Goal: Task Accomplishment & Management: Complete application form

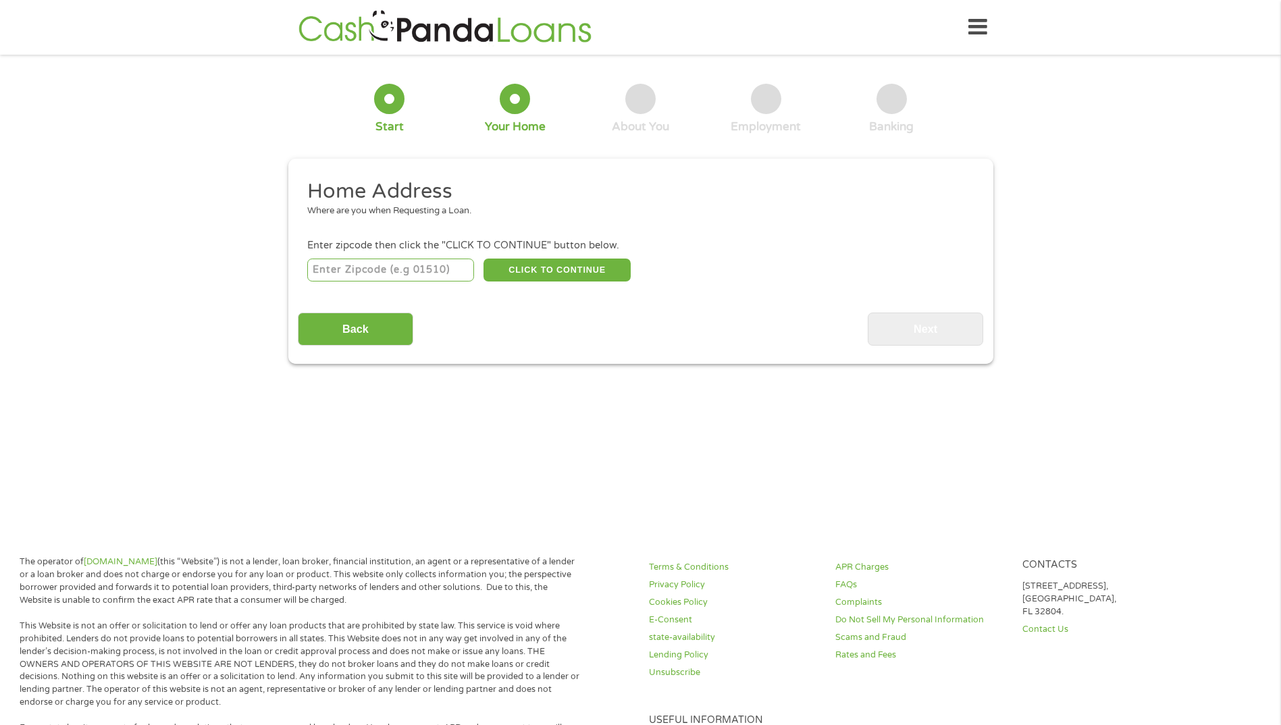
click at [434, 265] on input "number" at bounding box center [390, 270] width 167 height 23
click at [405, 273] on input "37620" at bounding box center [390, 270] width 167 height 23
type input "37620"
click at [575, 270] on button "CLICK TO CONTINUE" at bounding box center [556, 270] width 147 height 23
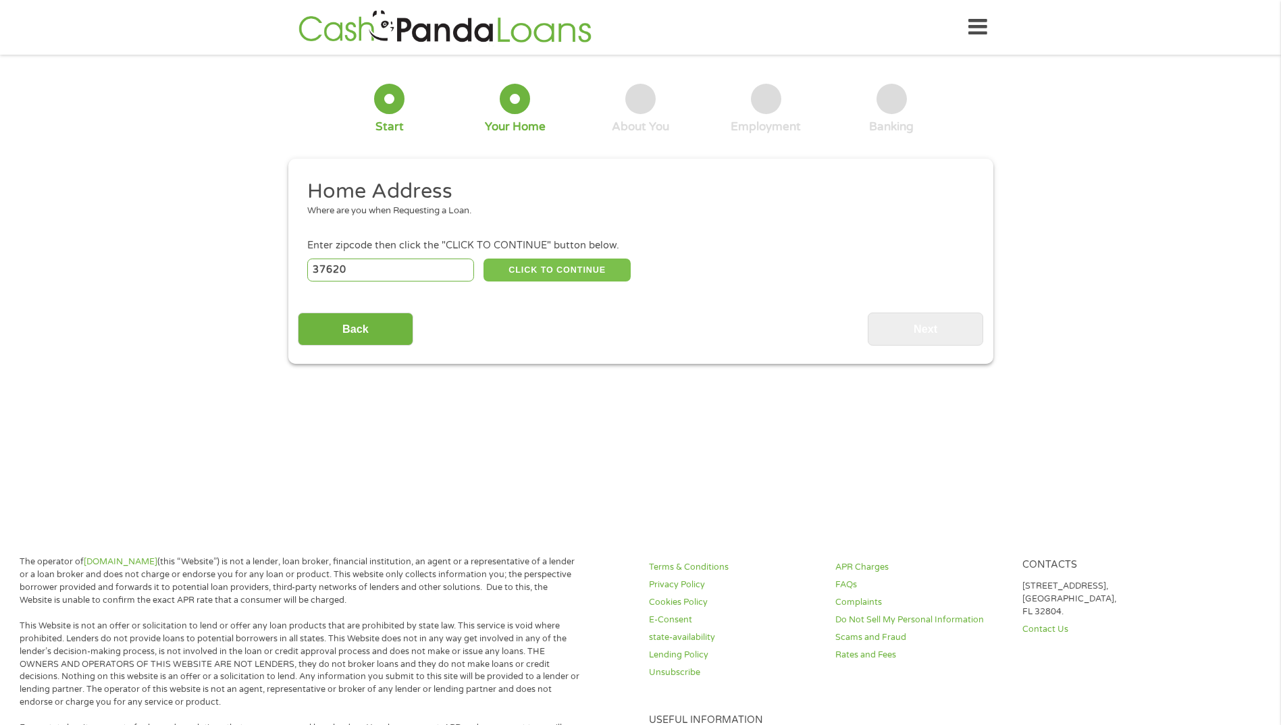
type input "37620"
type input "[GEOGRAPHIC_DATA]"
select select "[US_STATE]"
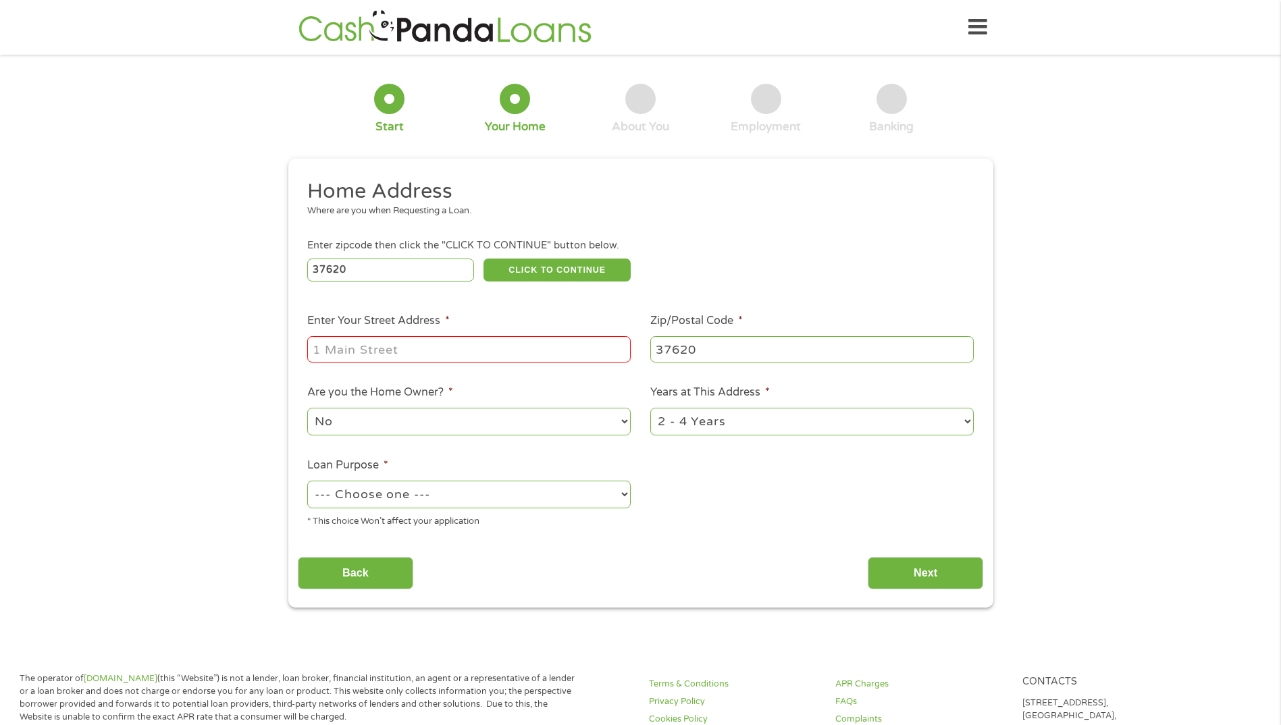
click at [436, 347] on input "Enter Your Street Address *" at bounding box center [468, 349] width 323 height 26
type input "[GEOGRAPHIC_DATA]"
click at [438, 418] on select "No Yes" at bounding box center [468, 422] width 323 height 28
select select "yes"
click at [307, 408] on select "No Yes" at bounding box center [468, 422] width 323 height 28
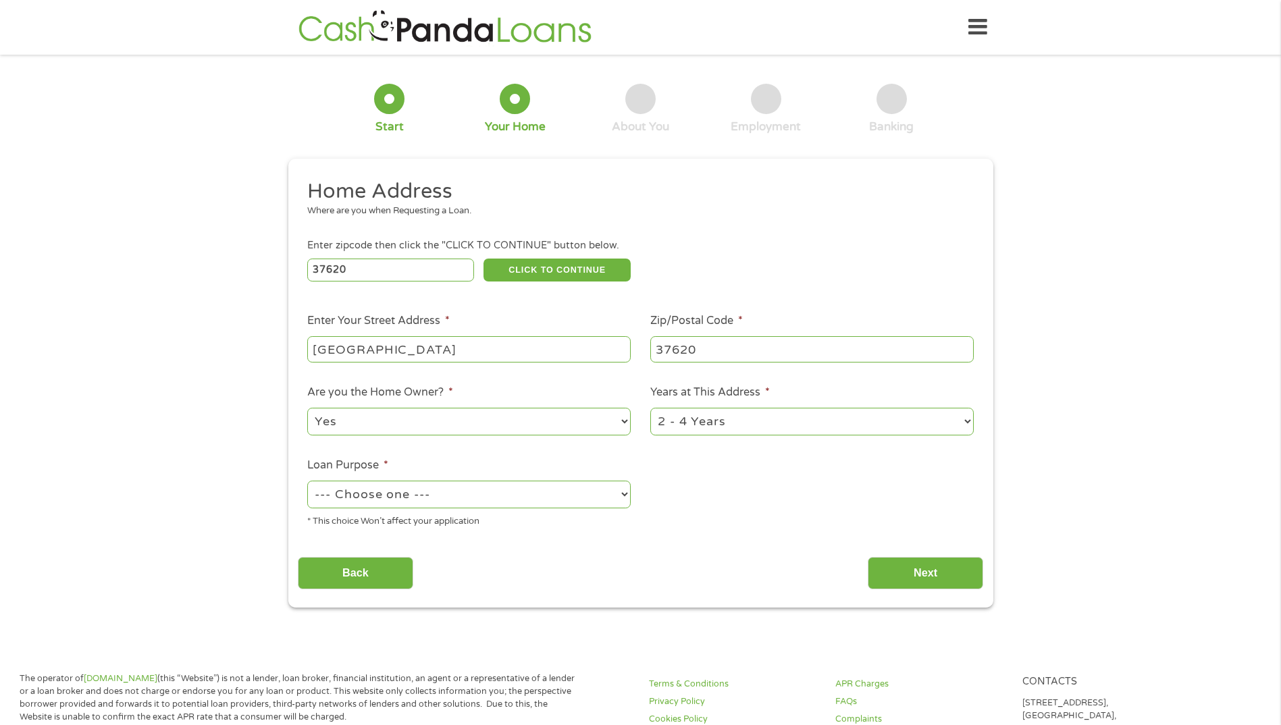
click at [706, 417] on select "1 Year or less 1 - 2 Years 2 - 4 Years Over 4 Years" at bounding box center [811, 422] width 323 height 28
select select "12months"
click at [650, 408] on select "1 Year or less 1 - 2 Years 2 - 4 Years Over 4 Years" at bounding box center [811, 422] width 323 height 28
click at [413, 491] on select "--- Choose one --- Pay Bills Debt Consolidation Home Improvement Major Purchase…" at bounding box center [468, 495] width 323 height 28
select select "shorttermcash"
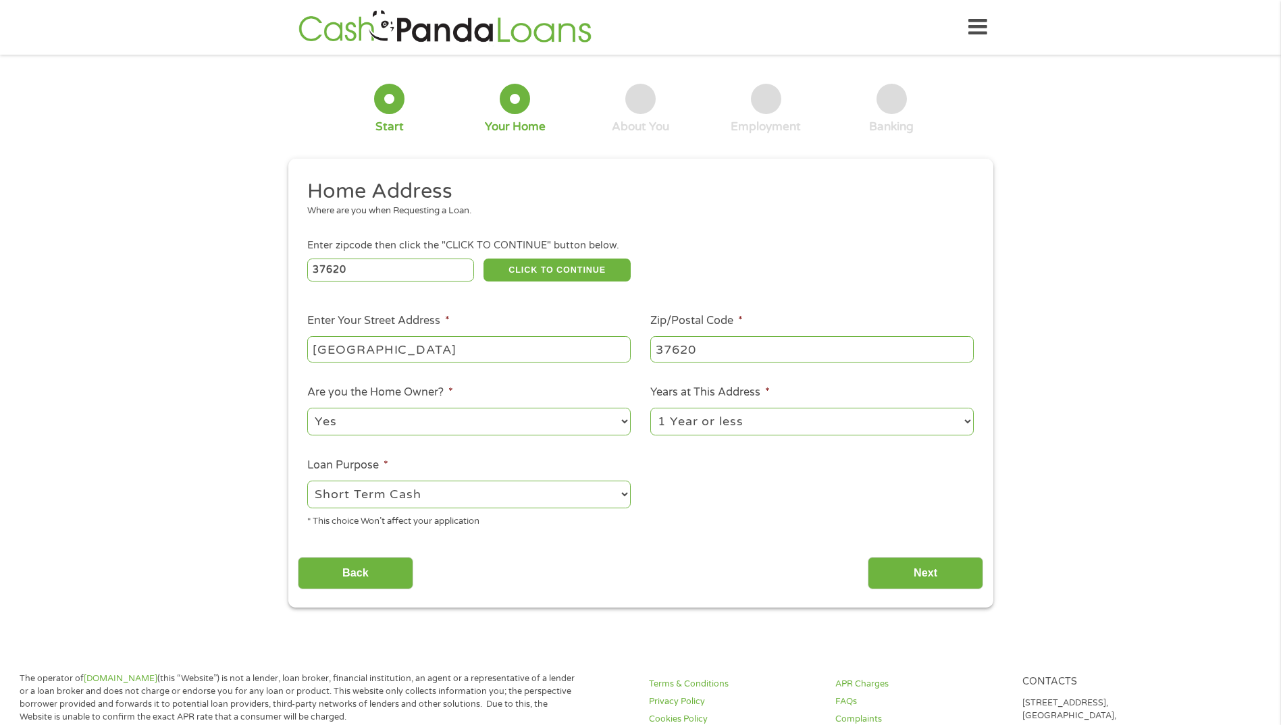
click at [307, 481] on select "--- Choose one --- Pay Bills Debt Consolidation Home Improvement Major Purchase…" at bounding box center [468, 495] width 323 height 28
click at [913, 574] on input "Next" at bounding box center [925, 573] width 115 height 33
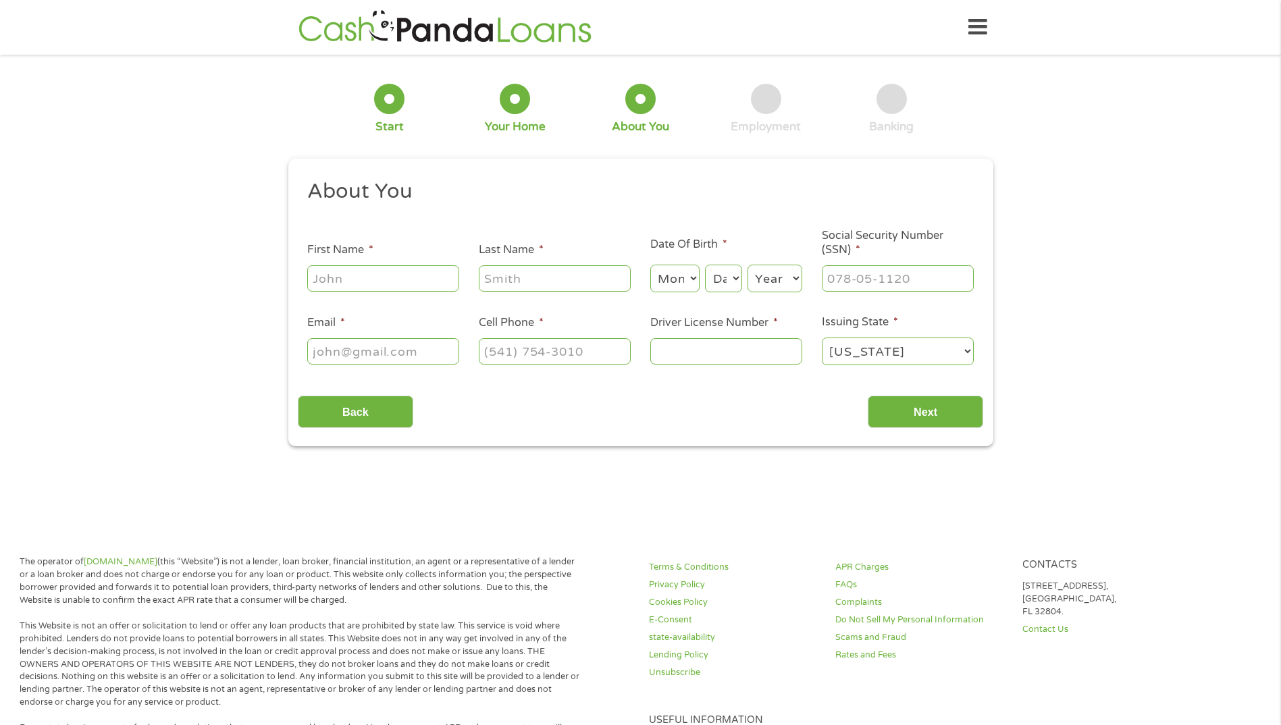
click at [341, 276] on input "First Name *" at bounding box center [383, 278] width 152 height 26
type input "[PERSON_NAME]"
select select "1"
select select "10"
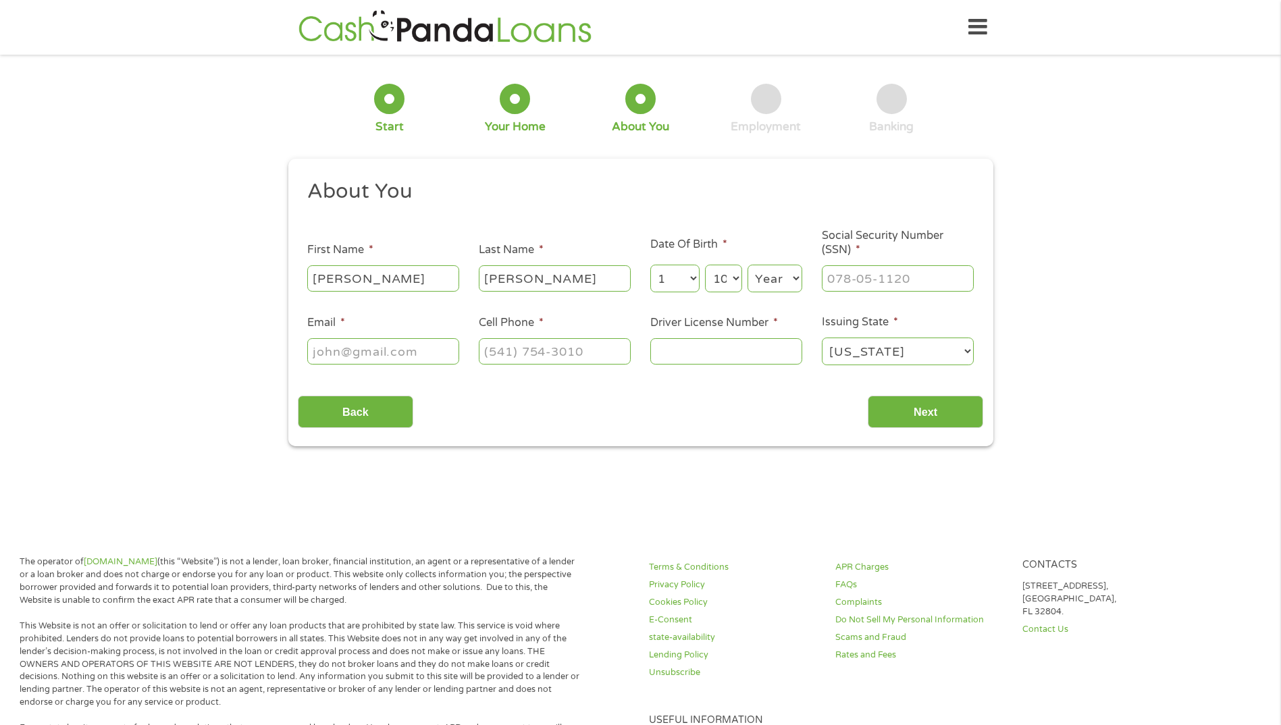
select select "1984"
type input "[EMAIL_ADDRESS][DOMAIN_NAME]"
type input "[PHONE_NUMBER]"
click at [839, 272] on input "___-__-____" at bounding box center [898, 278] width 152 height 26
type input "224-51-9927"
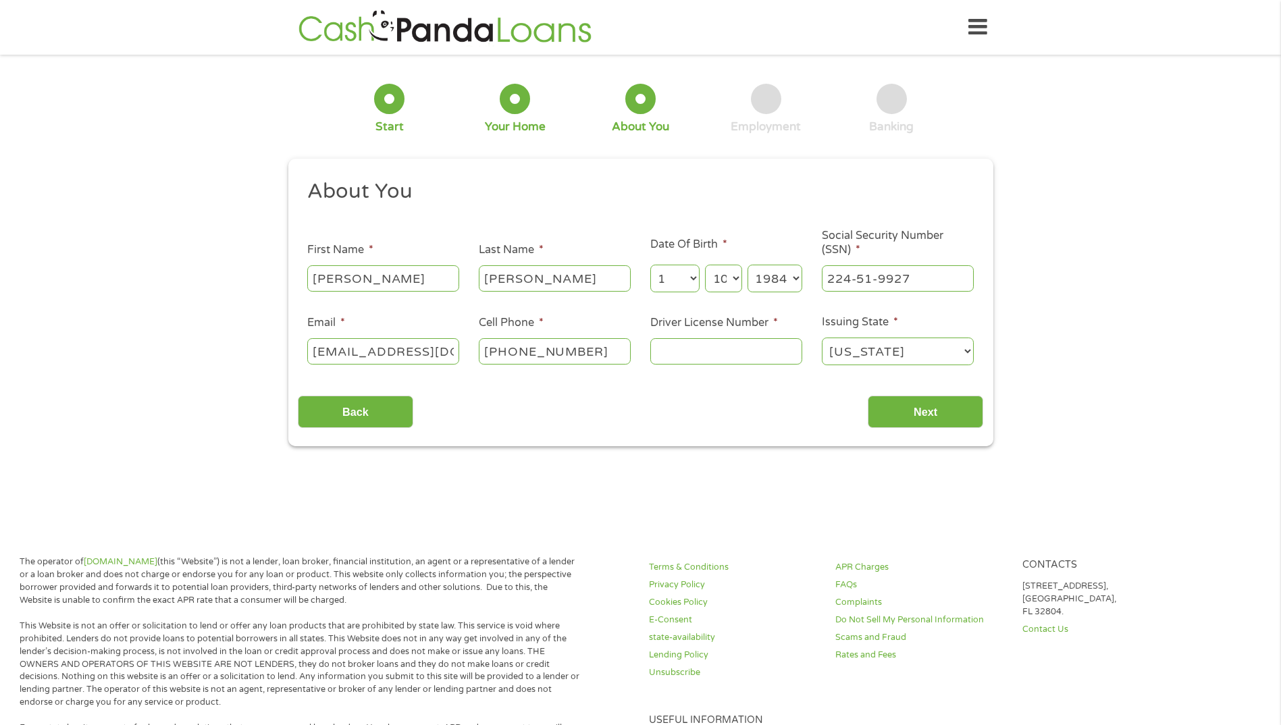
click at [725, 354] on input "Driver License Number *" at bounding box center [726, 351] width 152 height 26
type input "135437921"
click at [908, 407] on input "Next" at bounding box center [925, 412] width 115 height 33
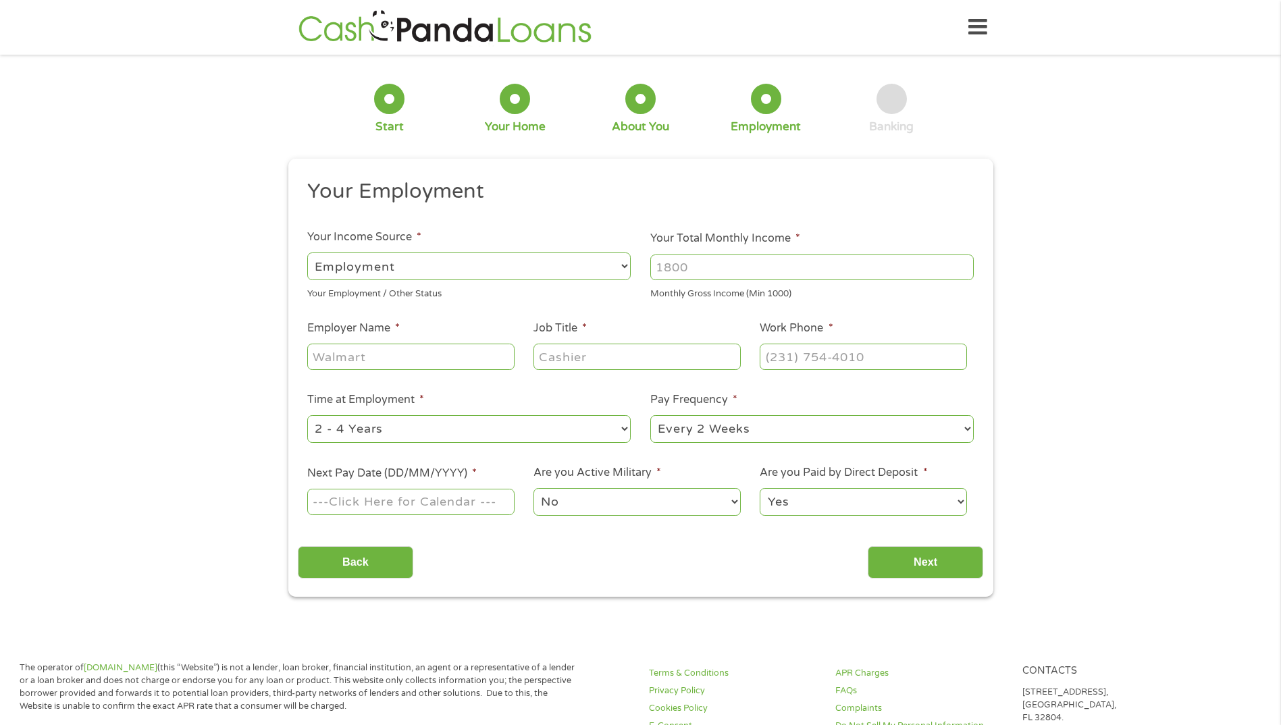
click at [507, 271] on select "--- Choose one --- Employment [DEMOGRAPHIC_DATA] Benefits" at bounding box center [468, 267] width 323 height 28
drag, startPoint x: 702, startPoint y: 267, endPoint x: 664, endPoint y: 267, distance: 37.8
click at [664, 267] on input "Your Total Monthly Income *" at bounding box center [811, 268] width 323 height 26
type input "3600"
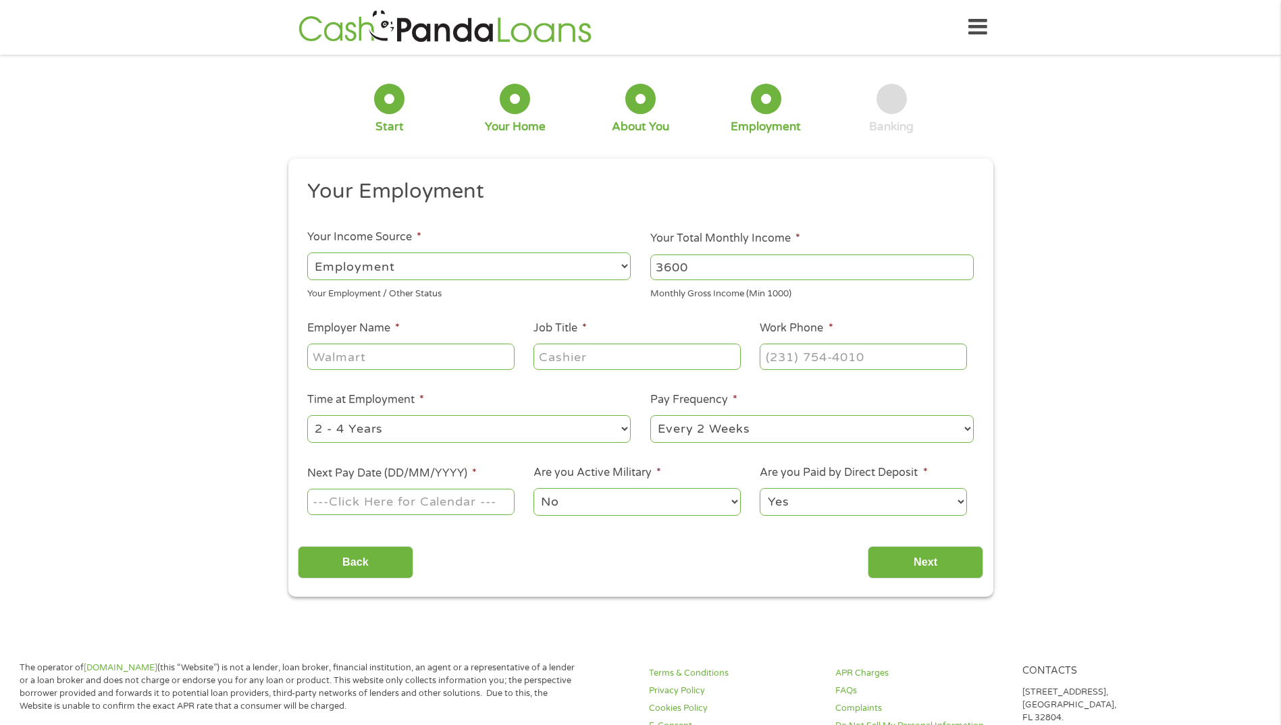
click at [434, 357] on input "Employer Name *" at bounding box center [410, 357] width 207 height 26
type input "Flexsys"
type input "C"
type input "u"
type input "Customer Service"
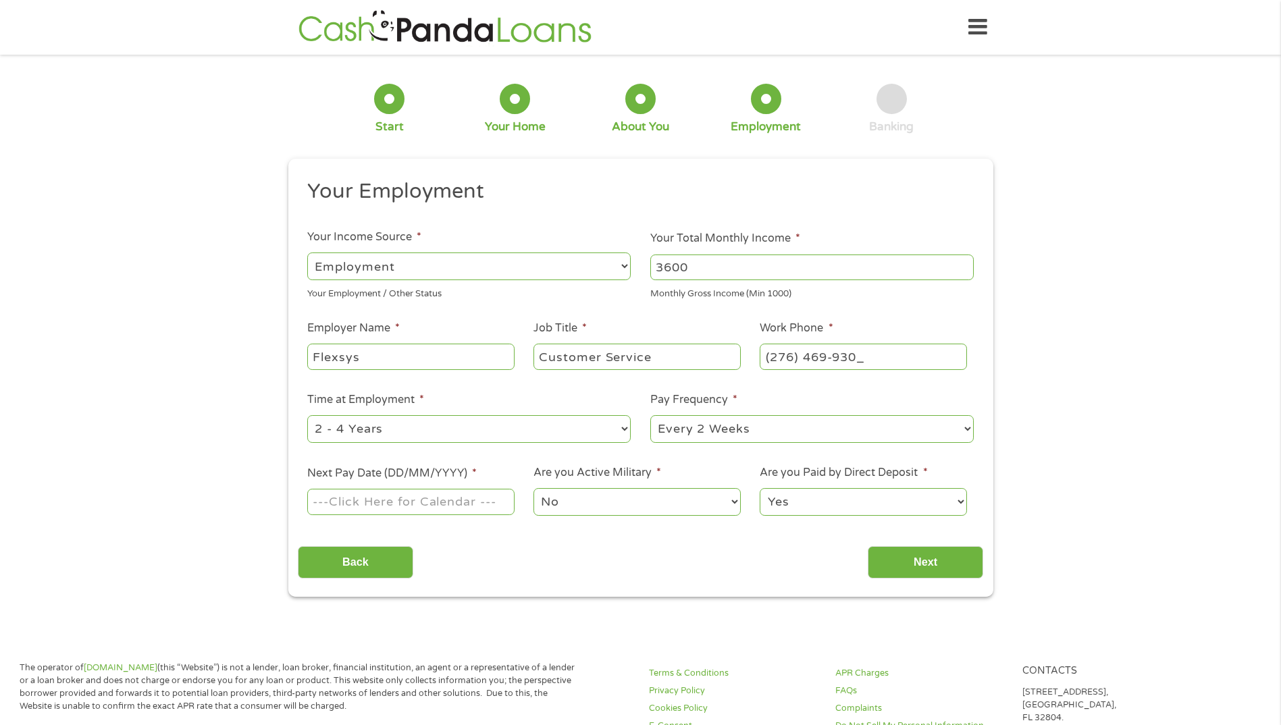
type input "[PHONE_NUMBER]"
click at [429, 510] on body "Home Get Loan Offer How it works FAQs Blog Cash Loans Quick Loans Online Loans …" at bounding box center [640, 736] width 1281 height 1472
click at [473, 503] on input "Next Pay Date (DD/MM/YYYY) *" at bounding box center [410, 502] width 207 height 26
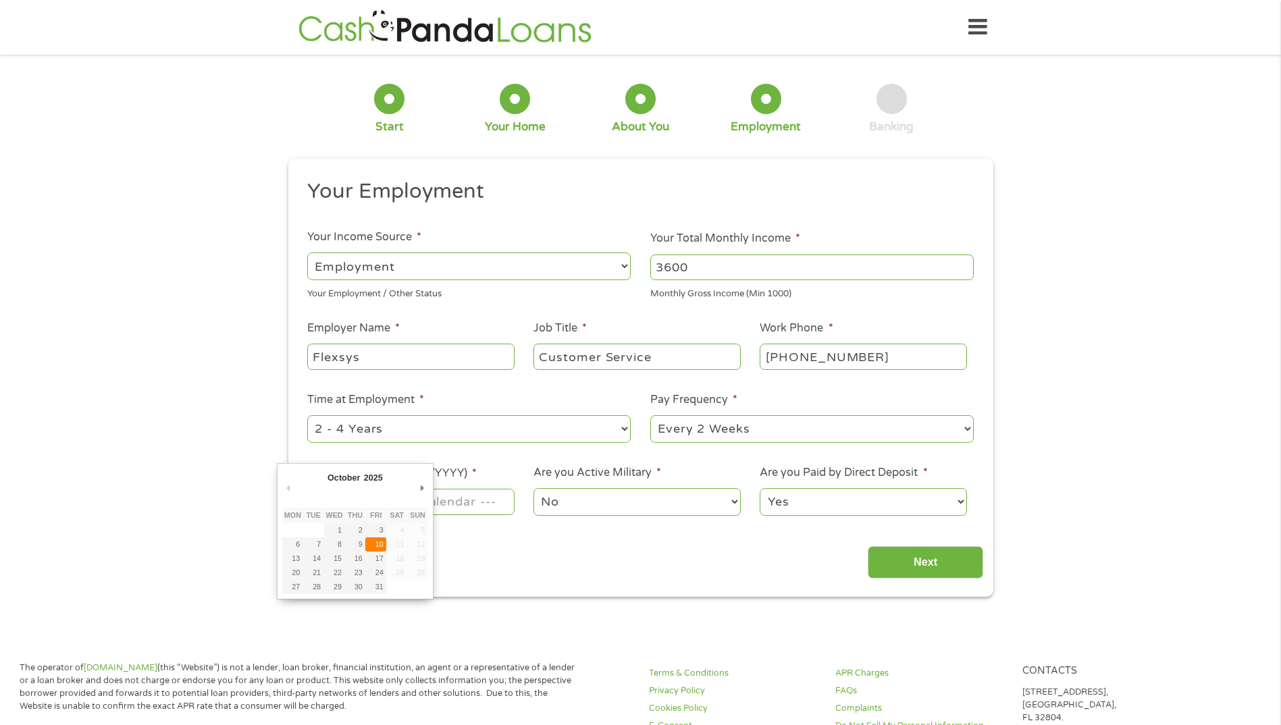
type input "[DATE]"
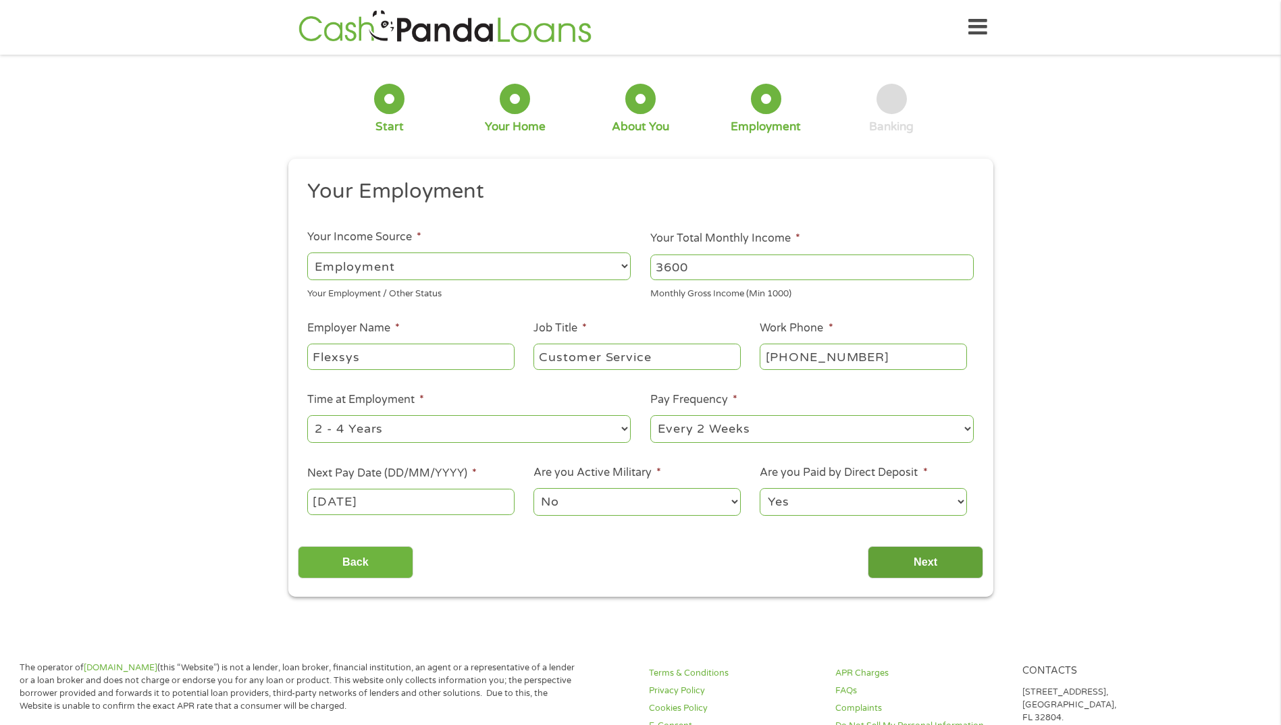
click at [907, 560] on input "Next" at bounding box center [925, 562] width 115 height 33
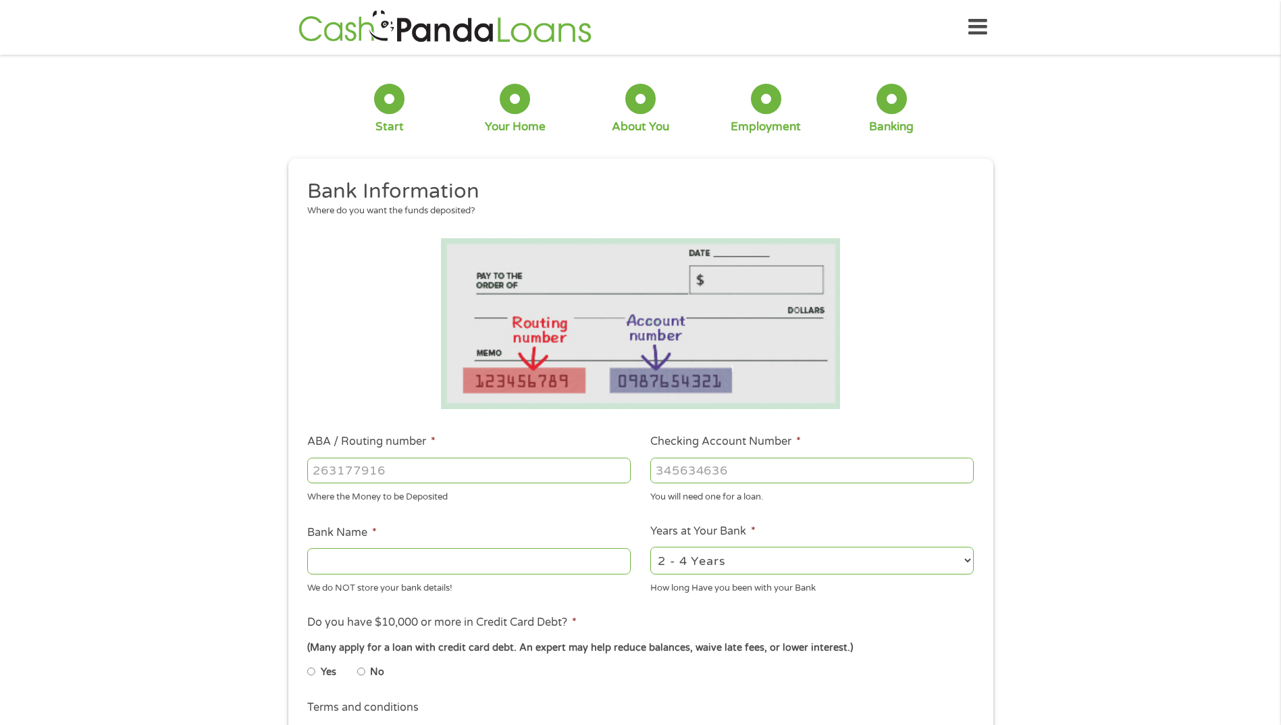
click at [423, 469] on input "ABA / Routing number *" at bounding box center [468, 471] width 323 height 26
type input "064003768"
type input "[PERSON_NAME] FARGO BANK"
type input "064003768"
click at [716, 475] on input "Checking Account Number *" at bounding box center [811, 471] width 323 height 26
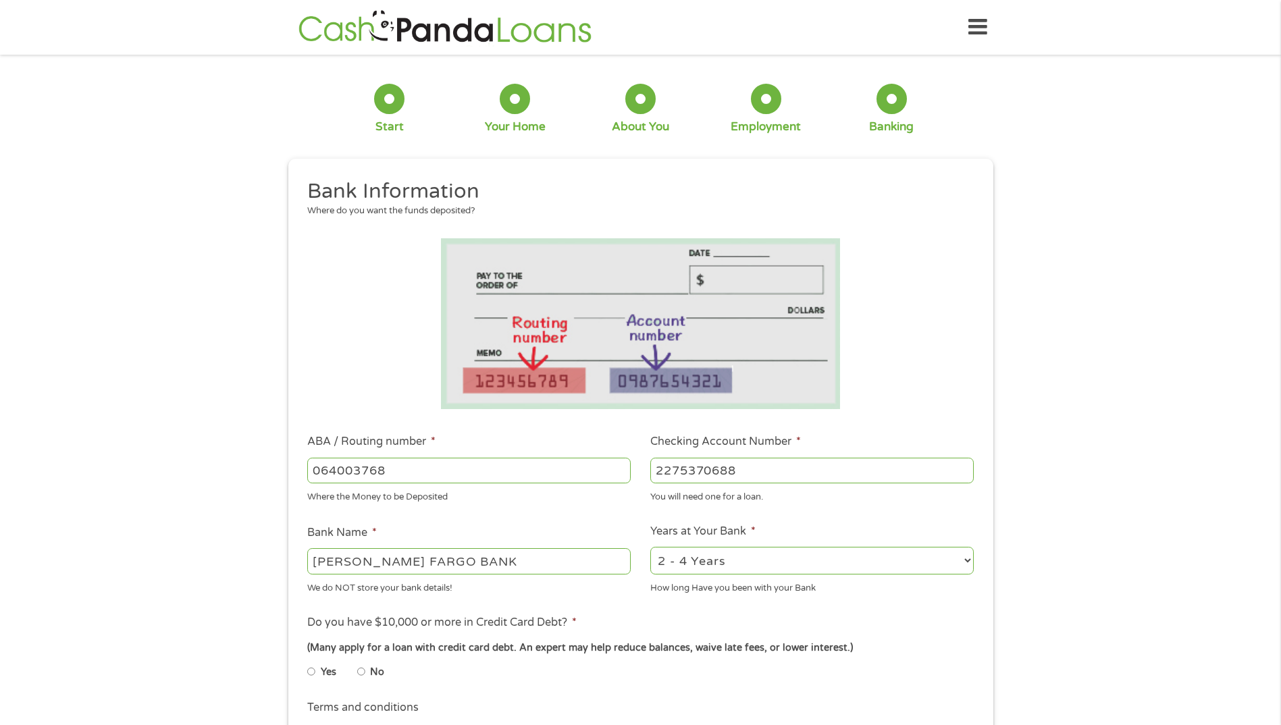
type input "2275370688"
click at [714, 556] on select "2 - 4 Years 6 - 12 Months 1 - 2 Years Over 4 Years" at bounding box center [811, 561] width 323 height 28
select select "24months"
click at [650, 547] on select "2 - 4 Years 6 - 12 Months 1 - 2 Years Over 4 Years" at bounding box center [811, 561] width 323 height 28
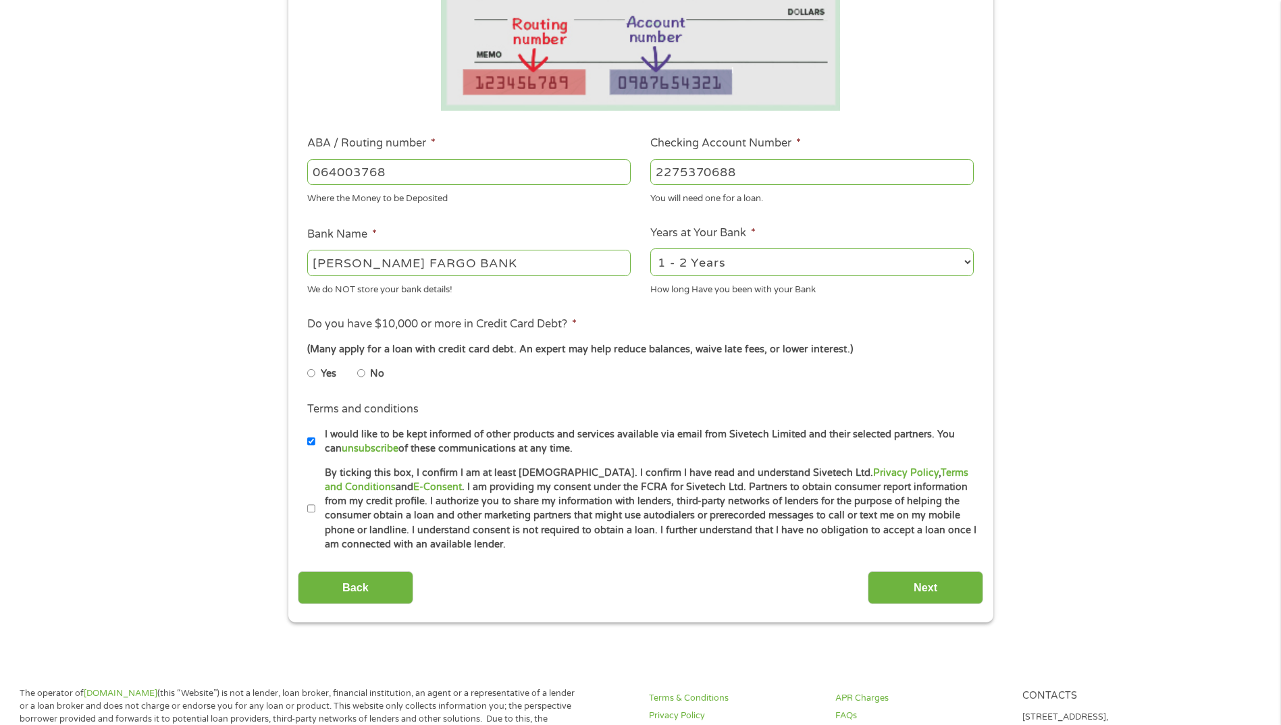
scroll to position [303, 0]
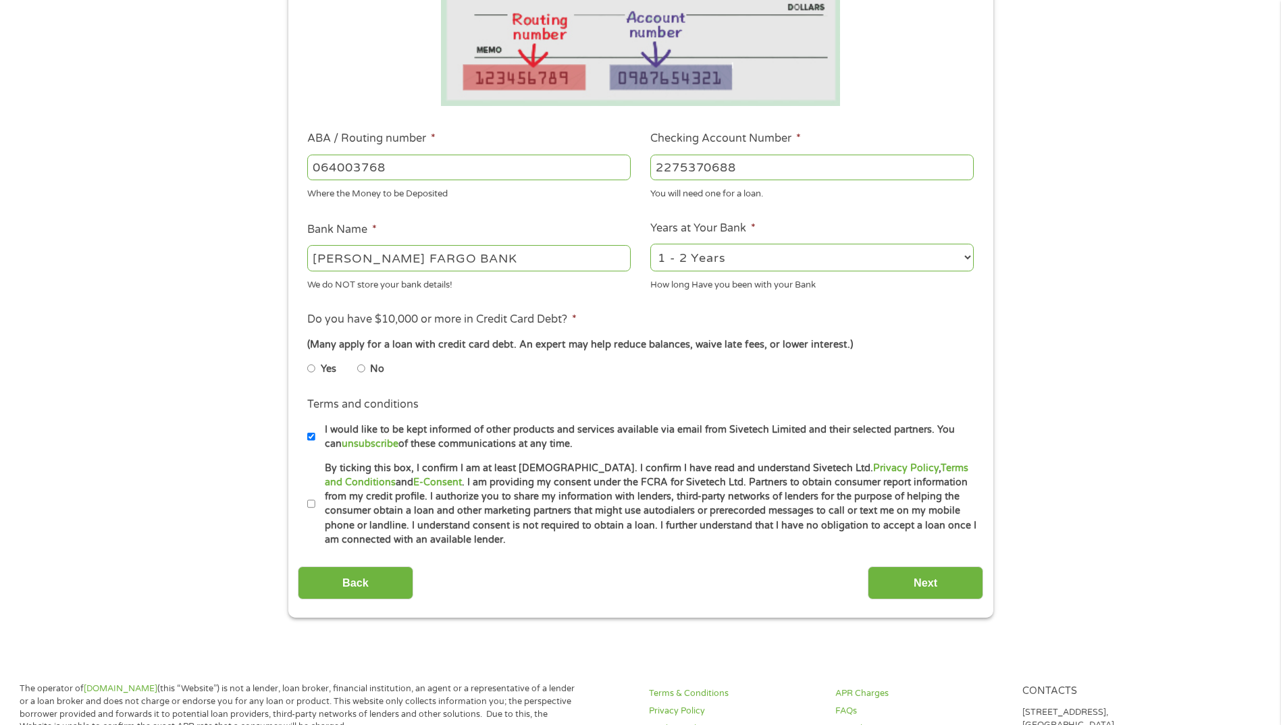
click at [364, 370] on input "No" at bounding box center [361, 369] width 8 height 22
radio input "true"
click at [310, 506] on input "By ticking this box, I confirm I am at least [DEMOGRAPHIC_DATA]. I confirm I ha…" at bounding box center [311, 505] width 8 height 22
checkbox input "true"
click at [936, 582] on input "Next" at bounding box center [925, 583] width 115 height 33
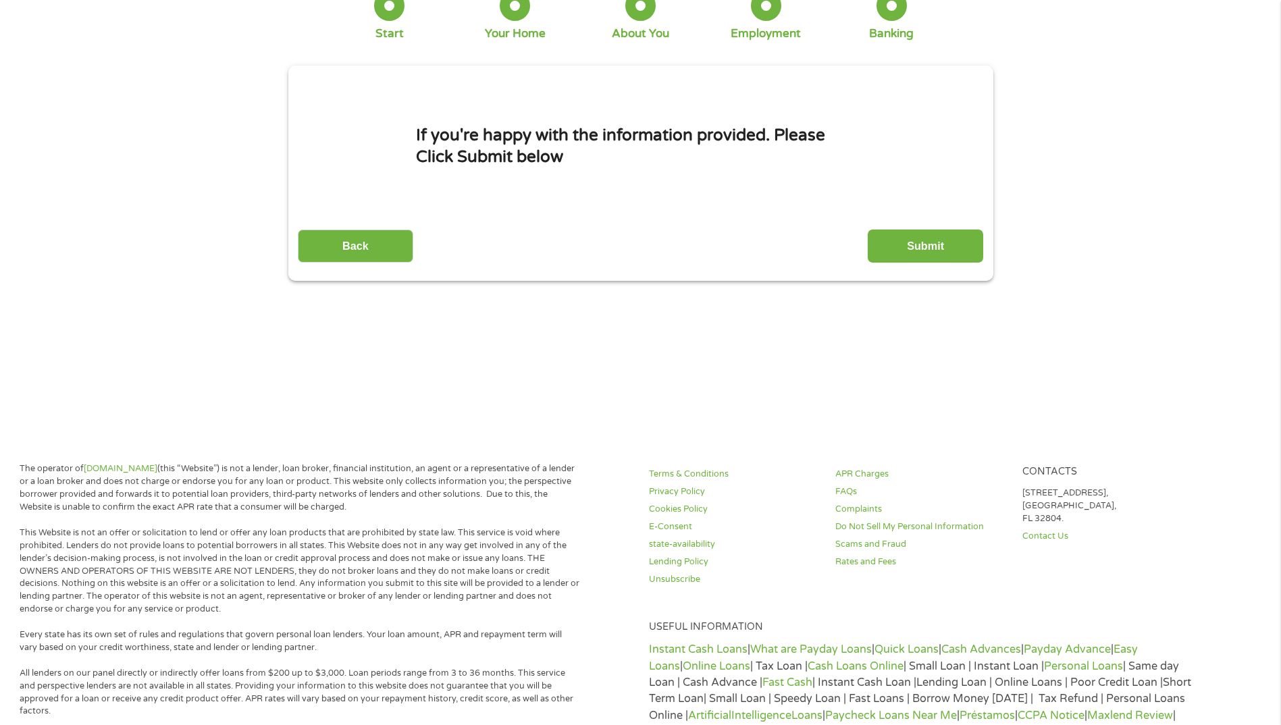
scroll to position [0, 0]
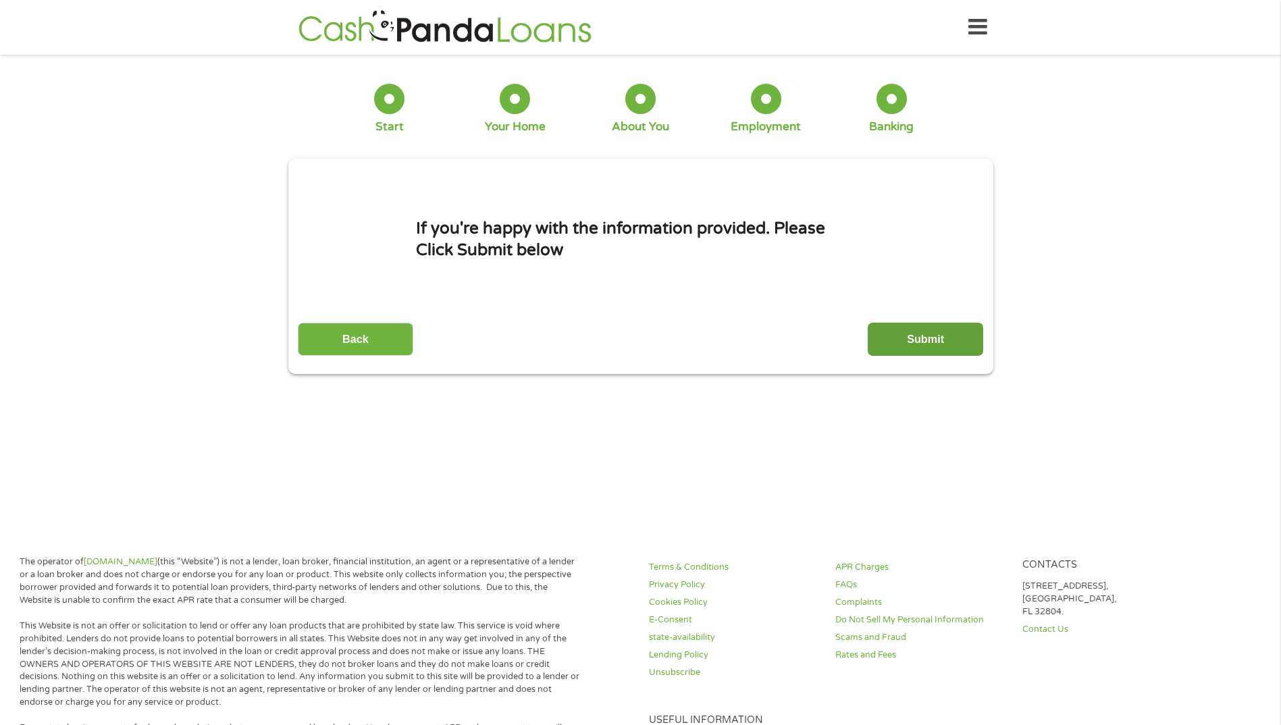
click at [918, 340] on input "Submit" at bounding box center [925, 339] width 115 height 33
